Goal: Book appointment/travel/reservation

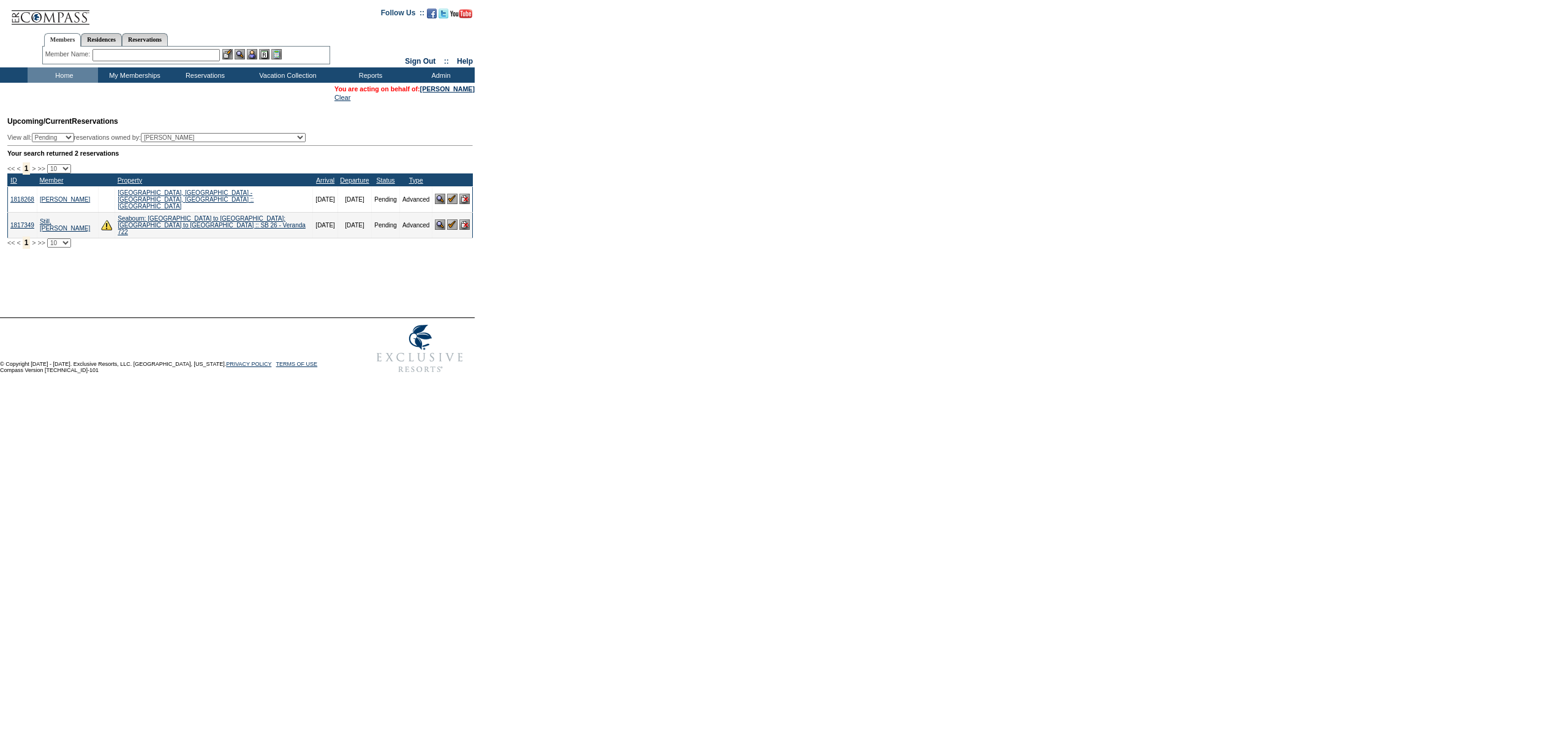
click at [71, 74] on td "Home" at bounding box center [62, 75] width 70 height 15
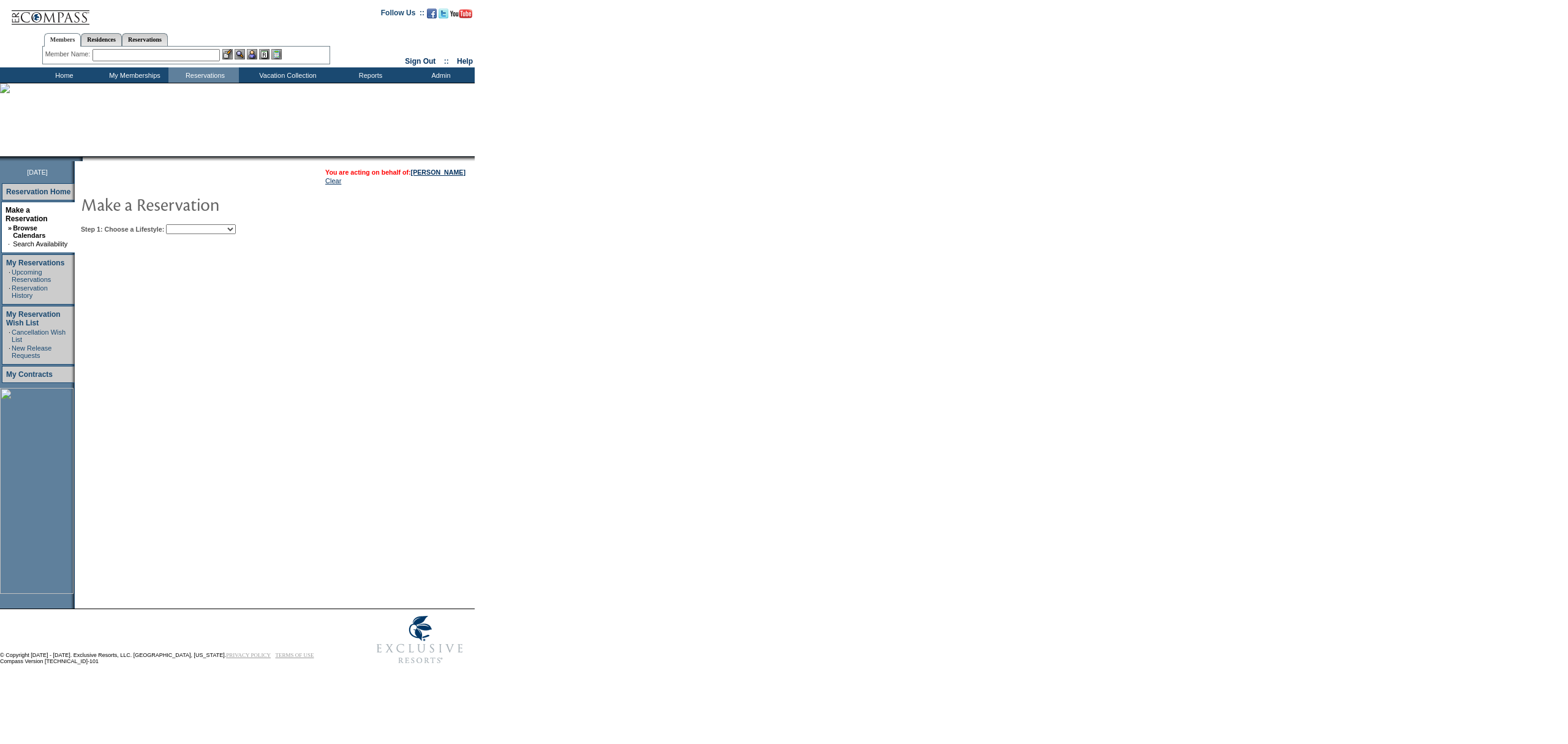
click at [229, 220] on td "Step 1: Choose a Lifestyle: Beach Leisure Metropolitan Mountain OIAL for Advent…" at bounding box center [312, 227] width 469 height 15
click at [222, 232] on table "You are acting on behalf of: [PERSON_NAME] Clear Step 1: Choose a Lifestyle: Be…" at bounding box center [312, 199] width 475 height 76
click at [230, 226] on select "Beach Leisure Metropolitan Mountain OIAL for Adventure OIAL for Couples OIAL fo…" at bounding box center [201, 229] width 70 height 10
select select "Beach"
click at [187, 224] on select "Beach Leisure Metropolitan Mountain OIAL for Adventure OIAL for Couples OIAL fo…" at bounding box center [201, 229] width 70 height 10
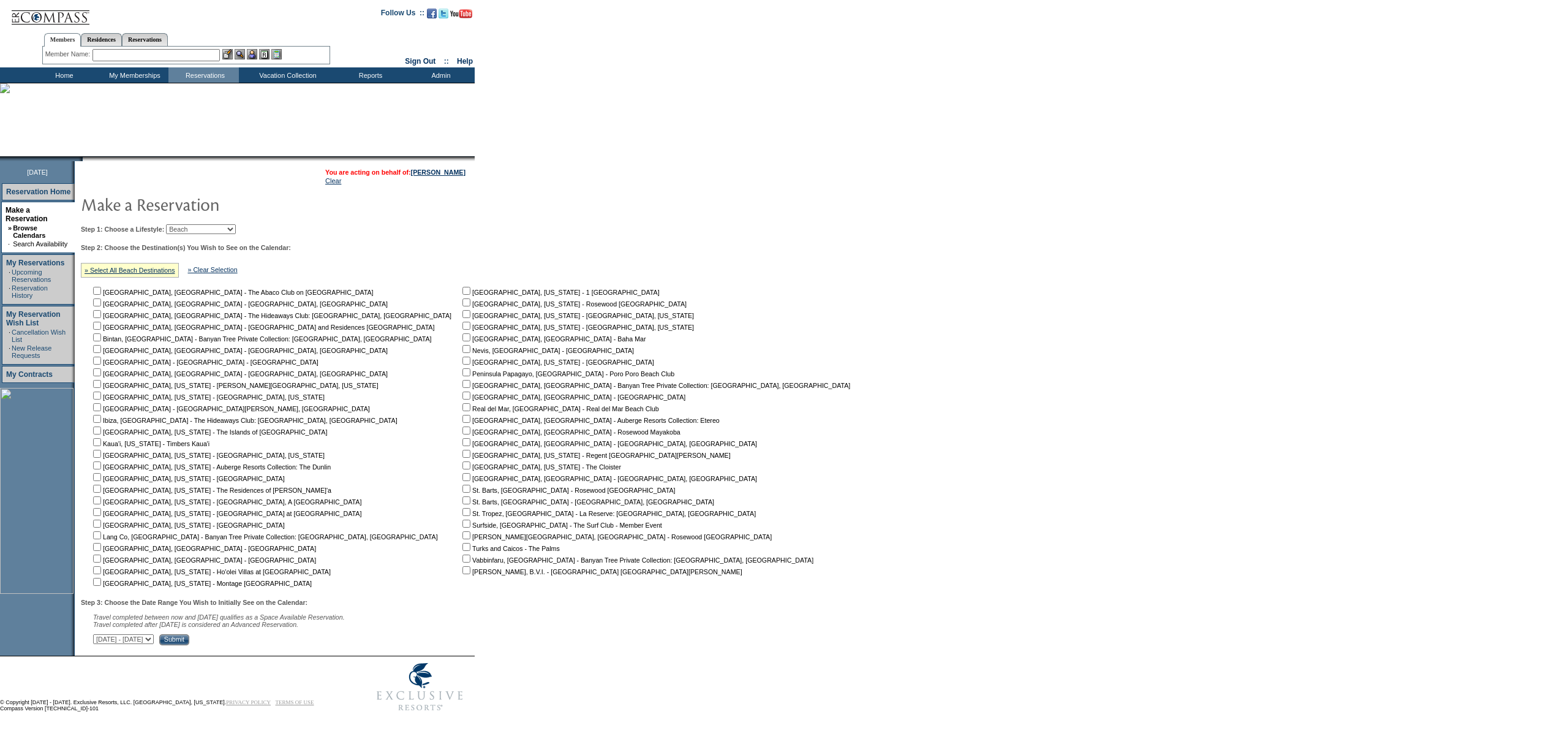
click at [101, 290] on input "checkbox" at bounding box center [97, 291] width 8 height 8
checkbox input "true"
click at [288, 634] on div "Step 3: Choose the Date Range You Wish to Initially See on the Calendar: Travel…" at bounding box center [470, 622] width 778 height 46
click at [190, 645] on input "Submit" at bounding box center [174, 640] width 30 height 11
